Goal: Task Accomplishment & Management: Use online tool/utility

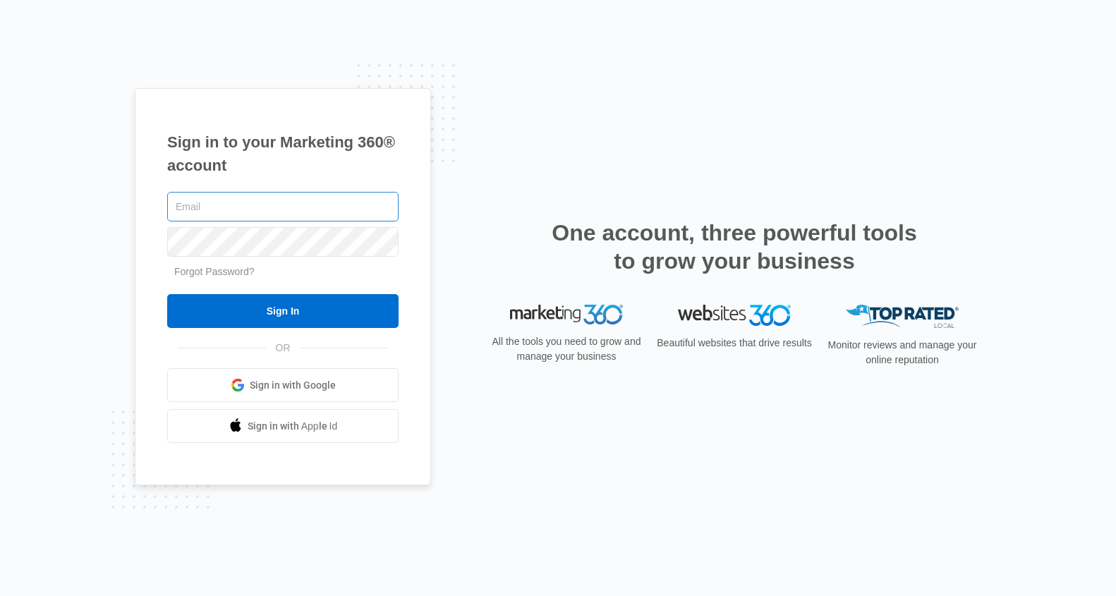
click at [270, 211] on input "text" at bounding box center [282, 207] width 231 height 30
type input "[EMAIL_ADDRESS][PERSON_NAME][DOMAIN_NAME]"
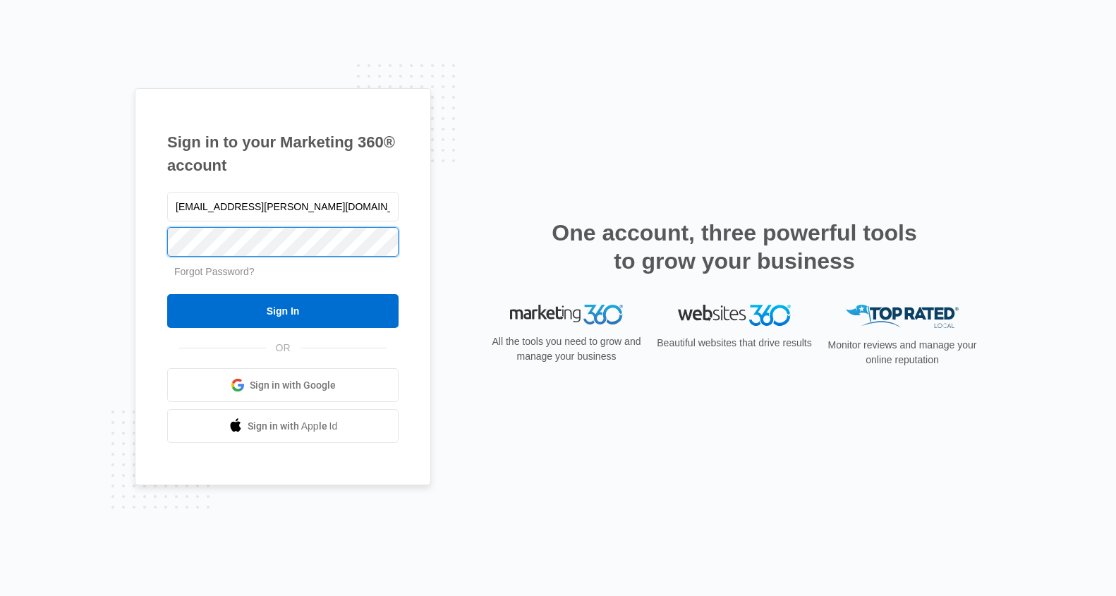
click at [167, 294] on input "Sign In" at bounding box center [282, 311] width 231 height 34
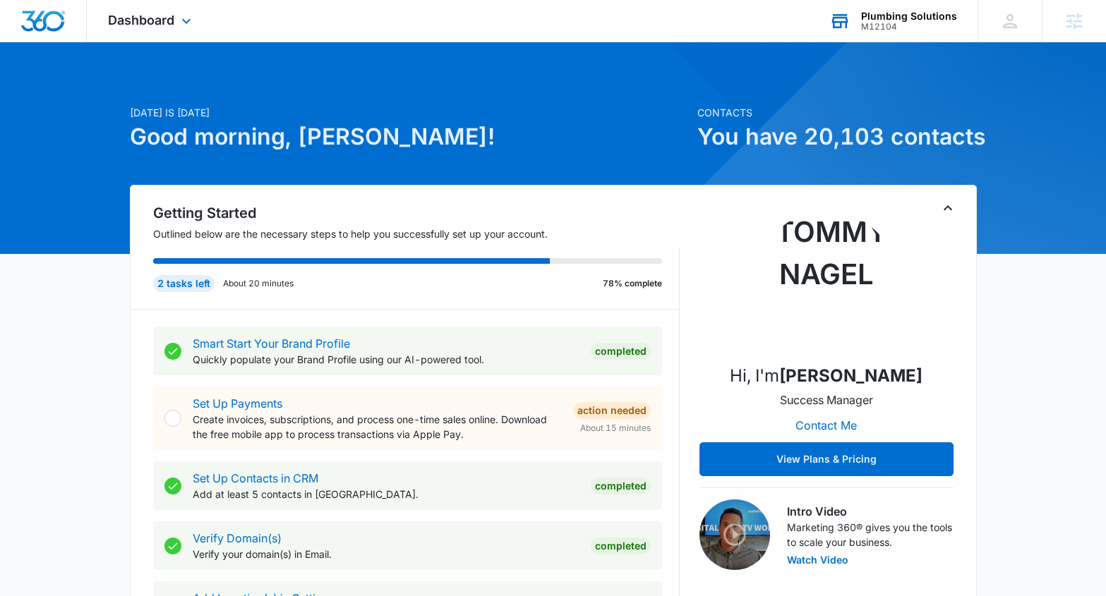
click at [900, 24] on div "M12104" at bounding box center [909, 27] width 96 height 10
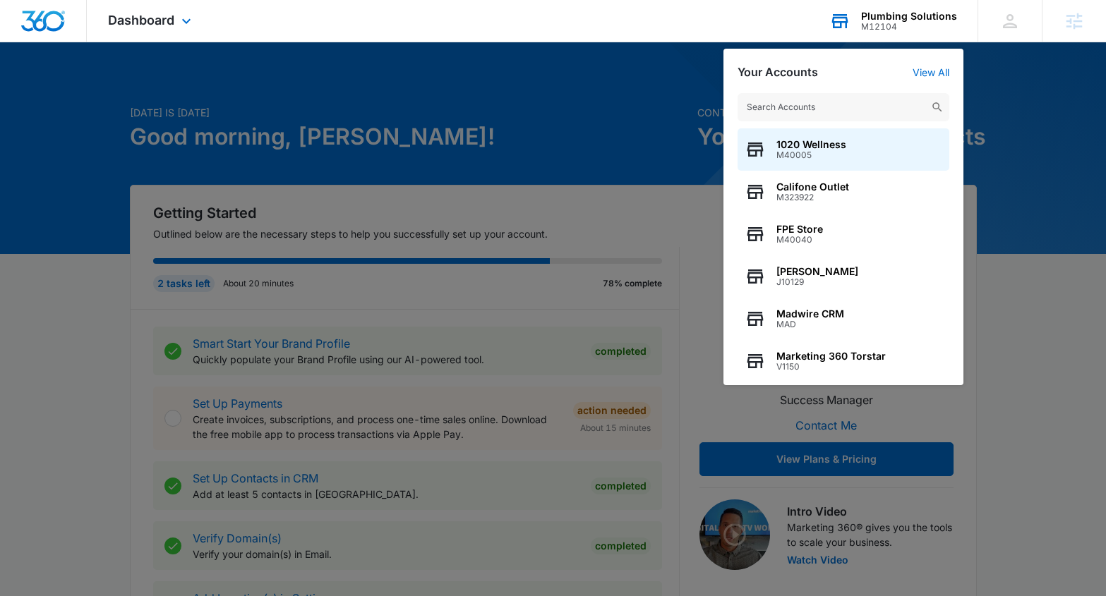
click at [841, 96] on input "text" at bounding box center [843, 107] width 212 height 28
type input "/"
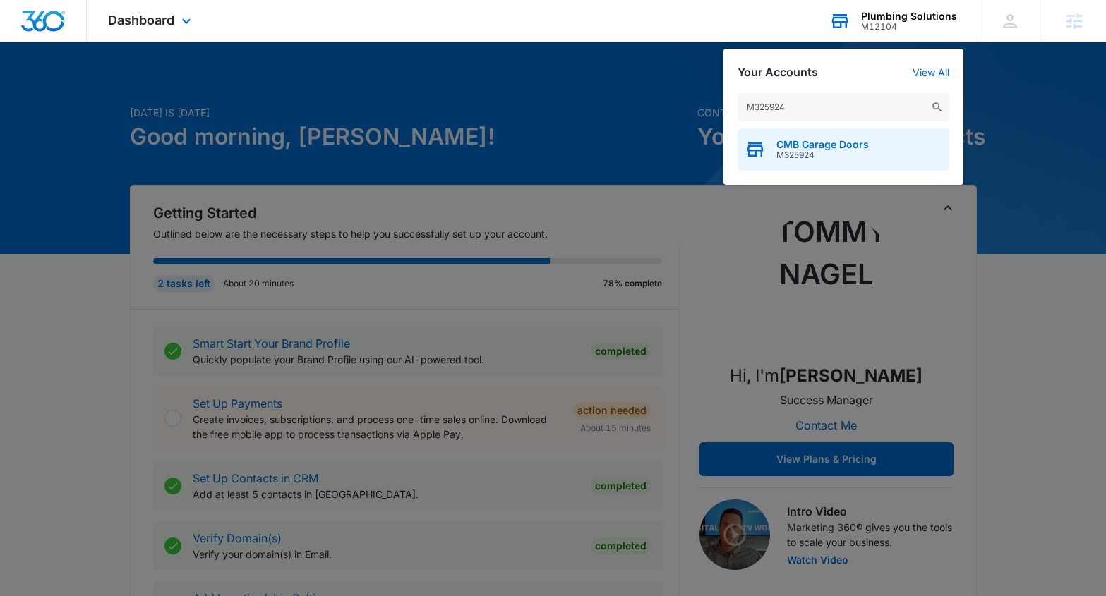
type input "M325924"
click at [845, 150] on span "M325924" at bounding box center [822, 155] width 92 height 10
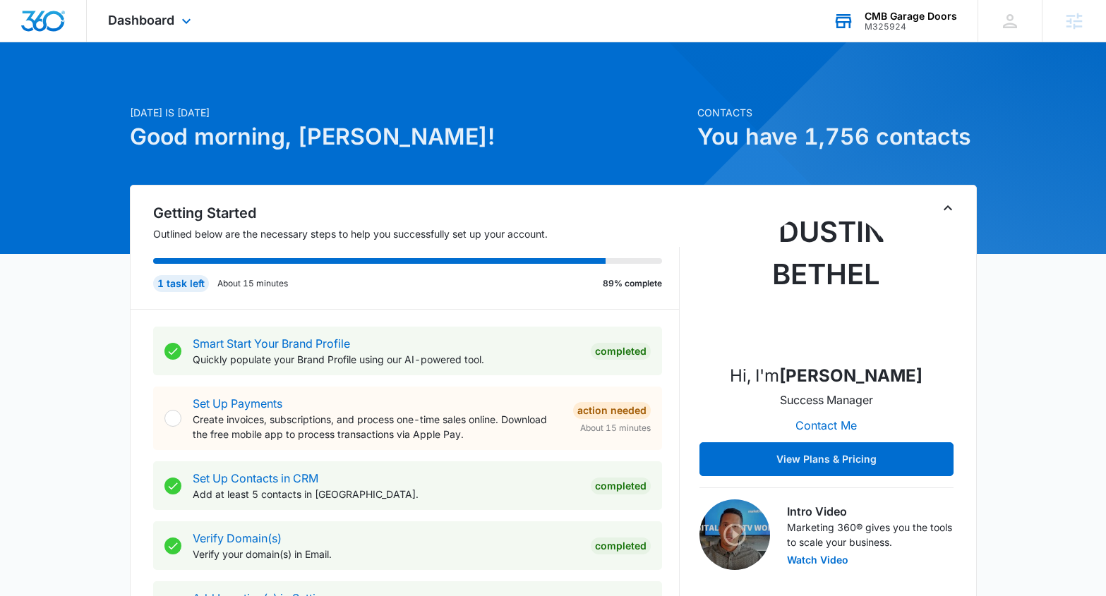
click at [150, 32] on div "Dashboard Apps Reputation Websites Forms CRM Email Social Shop Content Ads Inte…" at bounding box center [151, 21] width 129 height 42
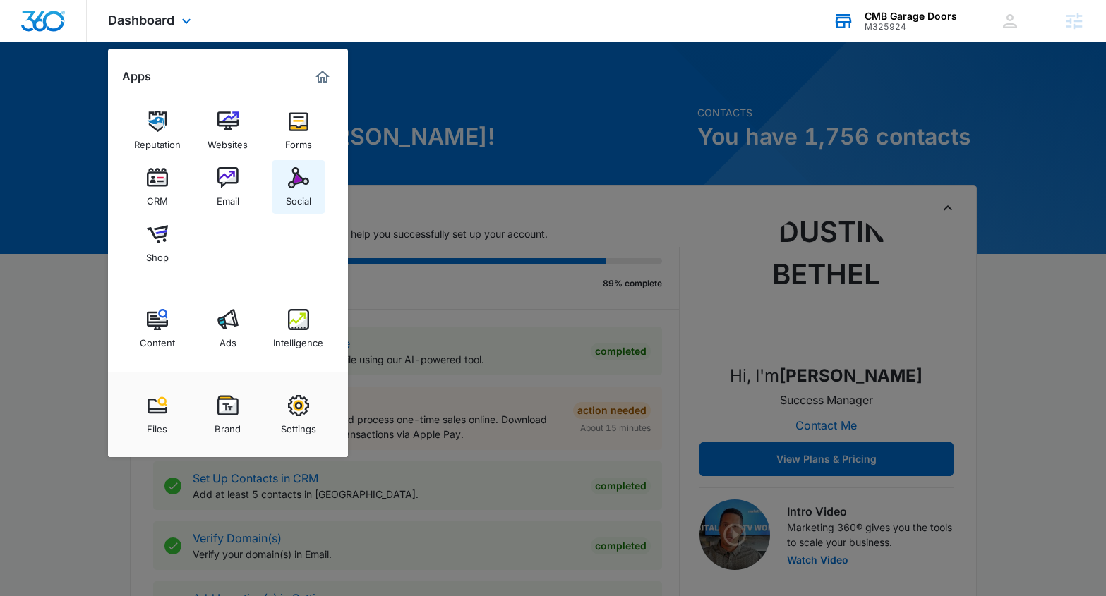
click at [298, 181] on img at bounding box center [298, 177] width 21 height 21
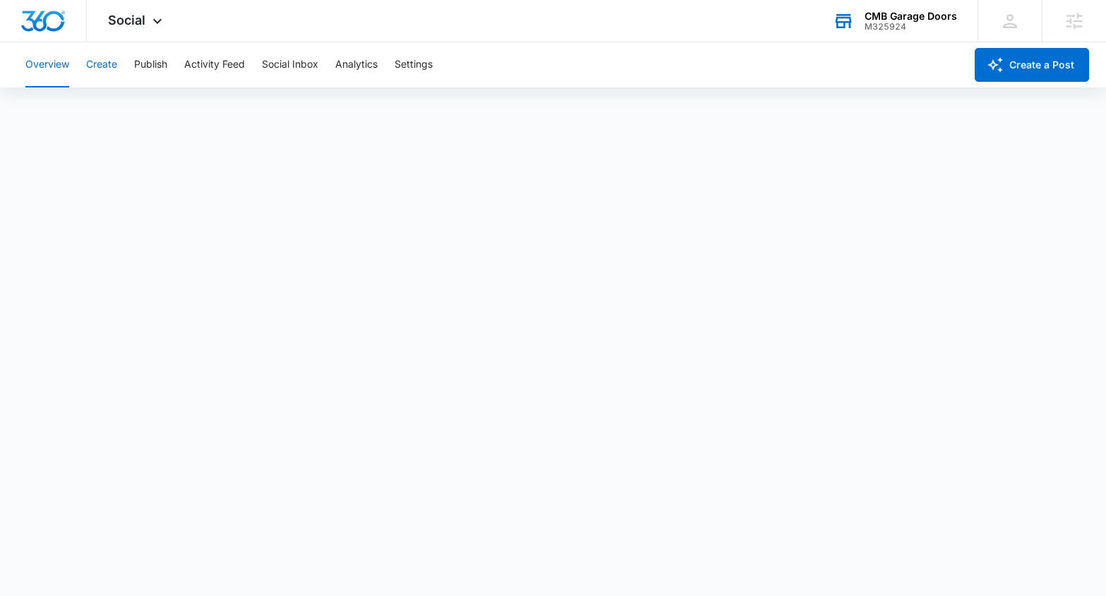
click at [111, 65] on button "Create" at bounding box center [101, 64] width 31 height 45
